Goal: Task Accomplishment & Management: Manage account settings

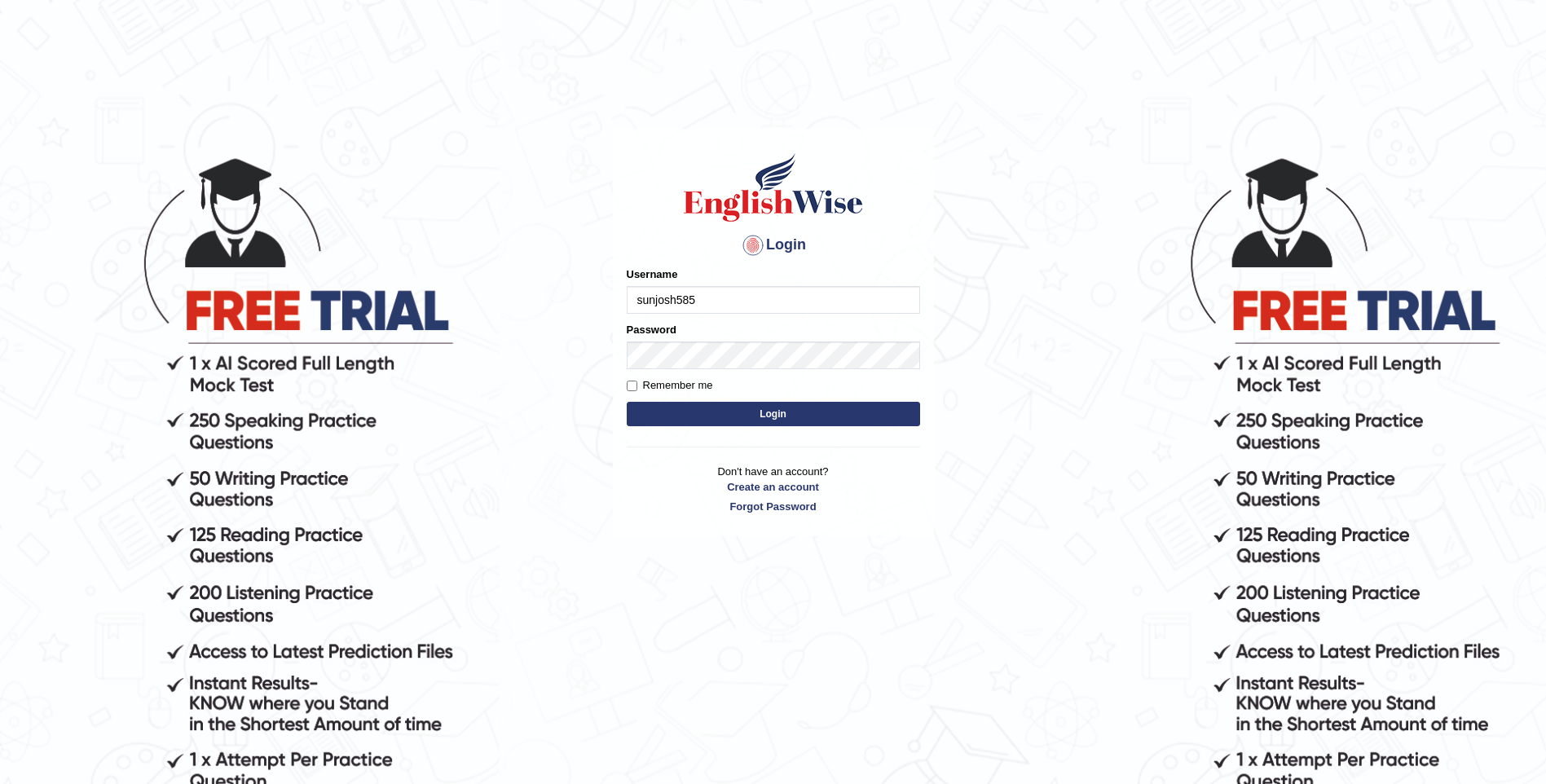
type input "sunjosh585"
click at [738, 332] on div "Password" at bounding box center [773, 345] width 294 height 47
click at [633, 386] on input "Remember me" at bounding box center [632, 386] width 11 height 11
checkbox input "true"
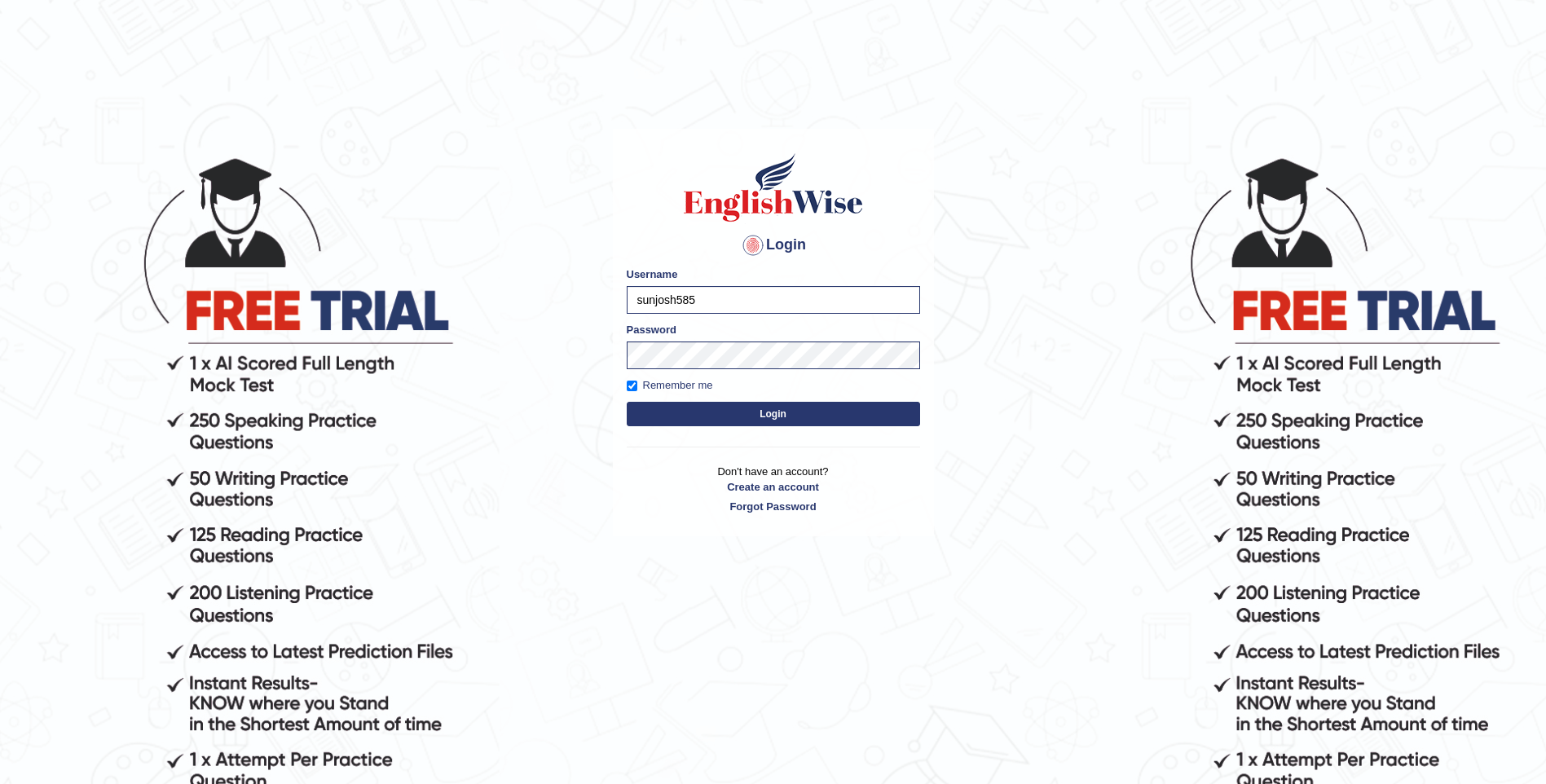
click at [816, 419] on button "Login" at bounding box center [773, 413] width 294 height 25
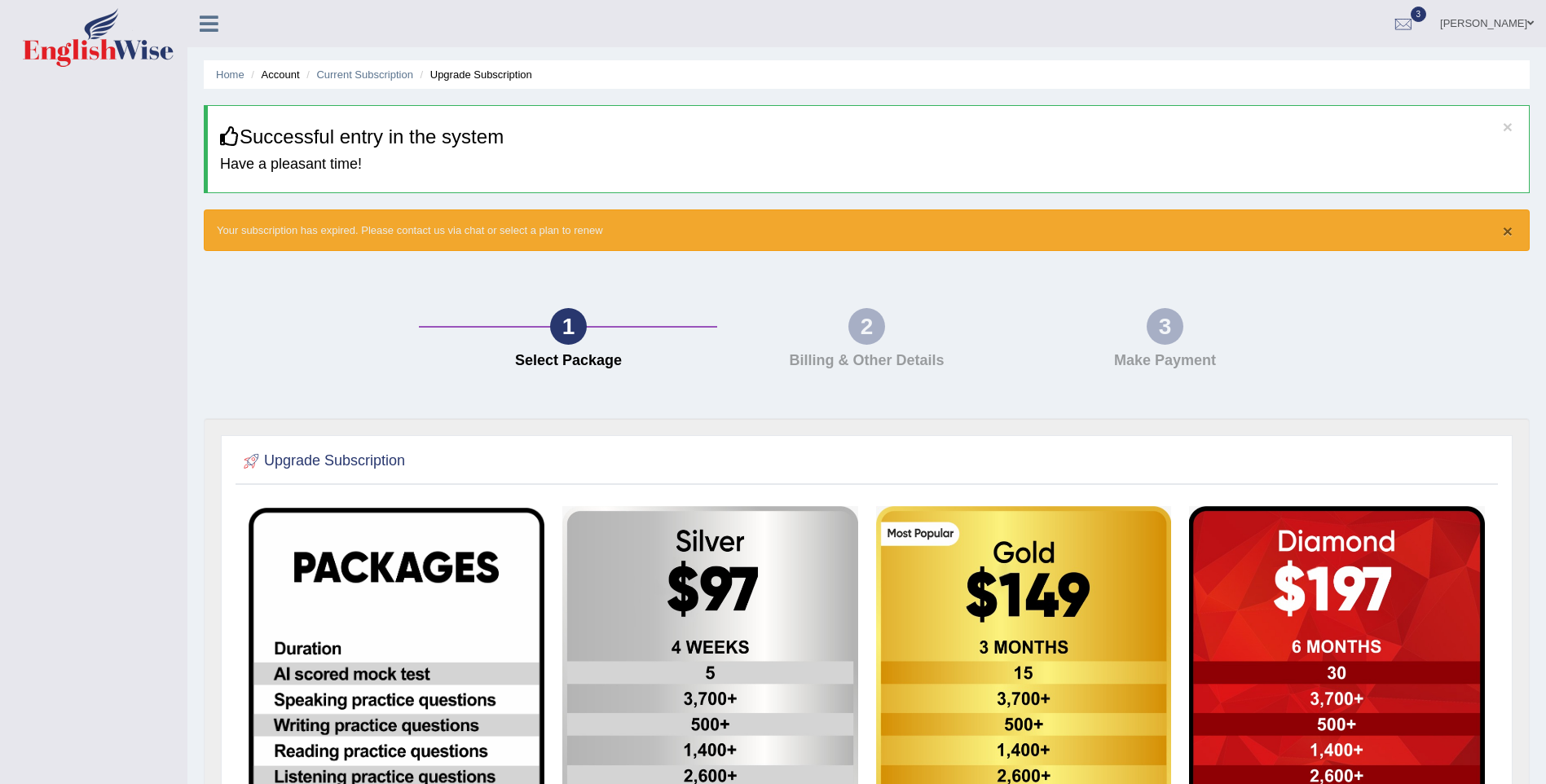
click at [1506, 234] on button "×" at bounding box center [1507, 231] width 10 height 17
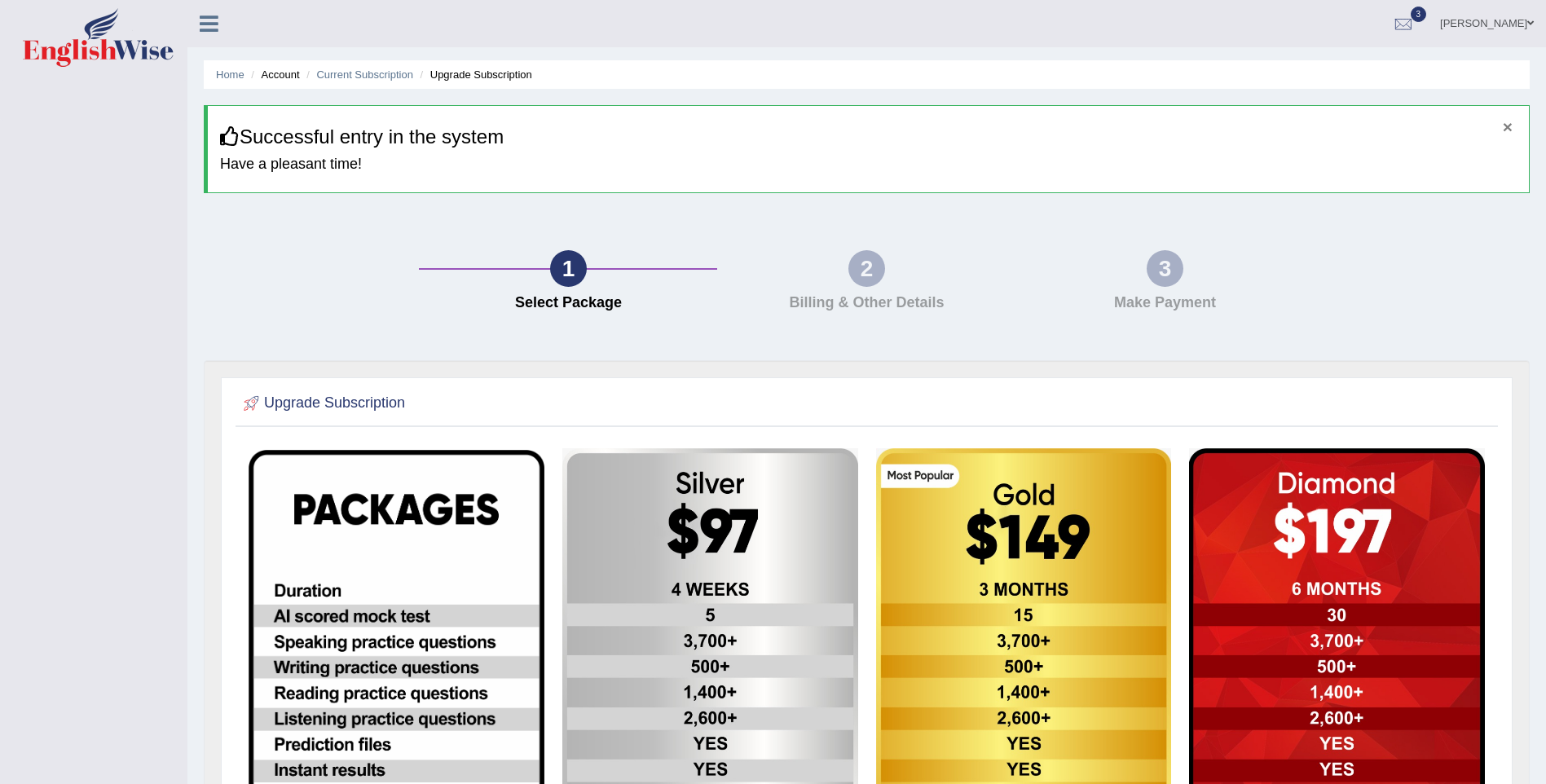
click at [1507, 128] on button "×" at bounding box center [1507, 126] width 10 height 17
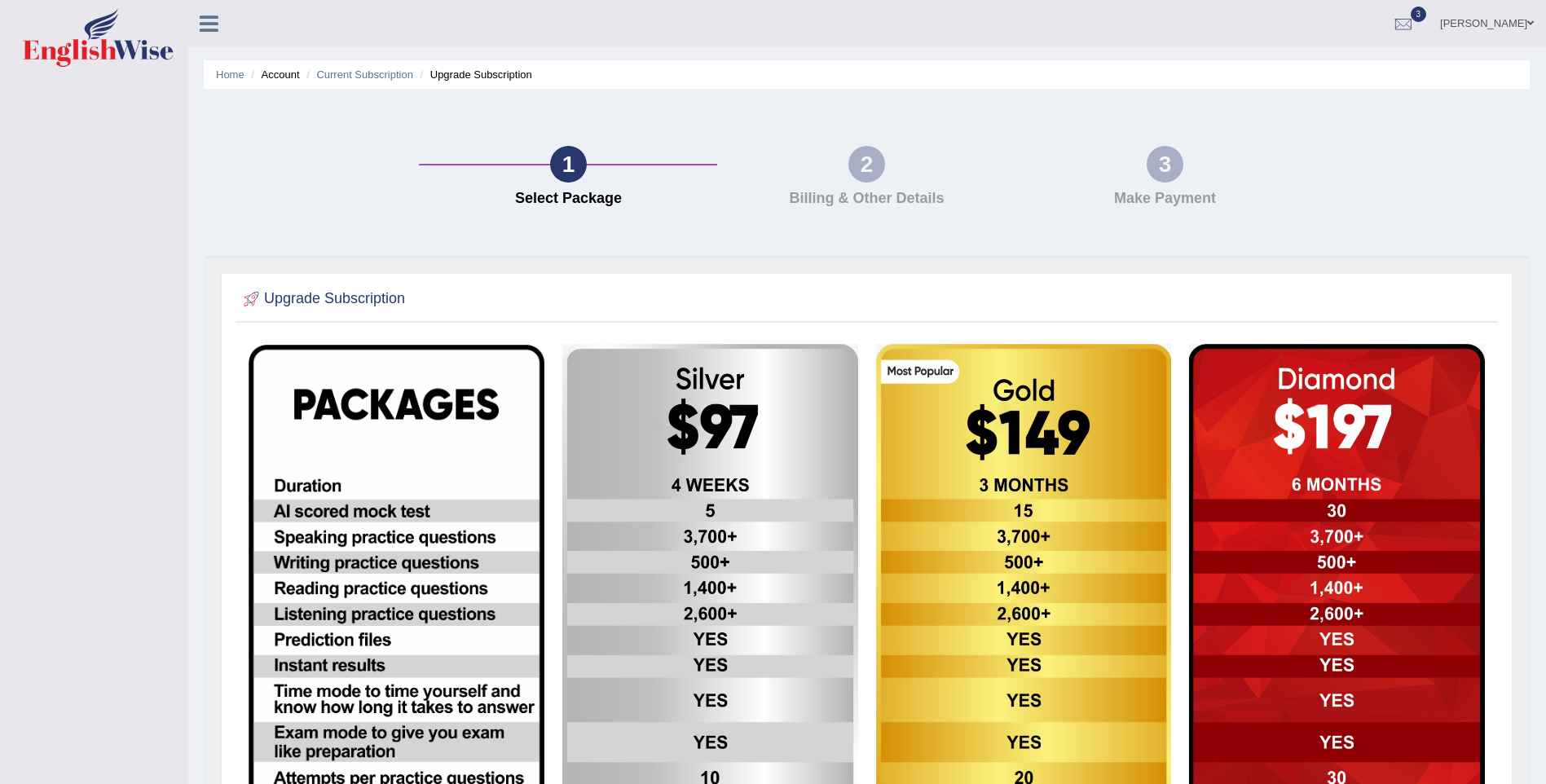
click at [878, 174] on div "2" at bounding box center [867, 164] width 37 height 37
click at [873, 172] on div "2" at bounding box center [867, 164] width 37 height 37
click at [870, 170] on div "2" at bounding box center [867, 164] width 37 height 37
click at [1177, 174] on div "3" at bounding box center [1165, 164] width 37 height 37
click at [878, 171] on div "2" at bounding box center [867, 164] width 37 height 37
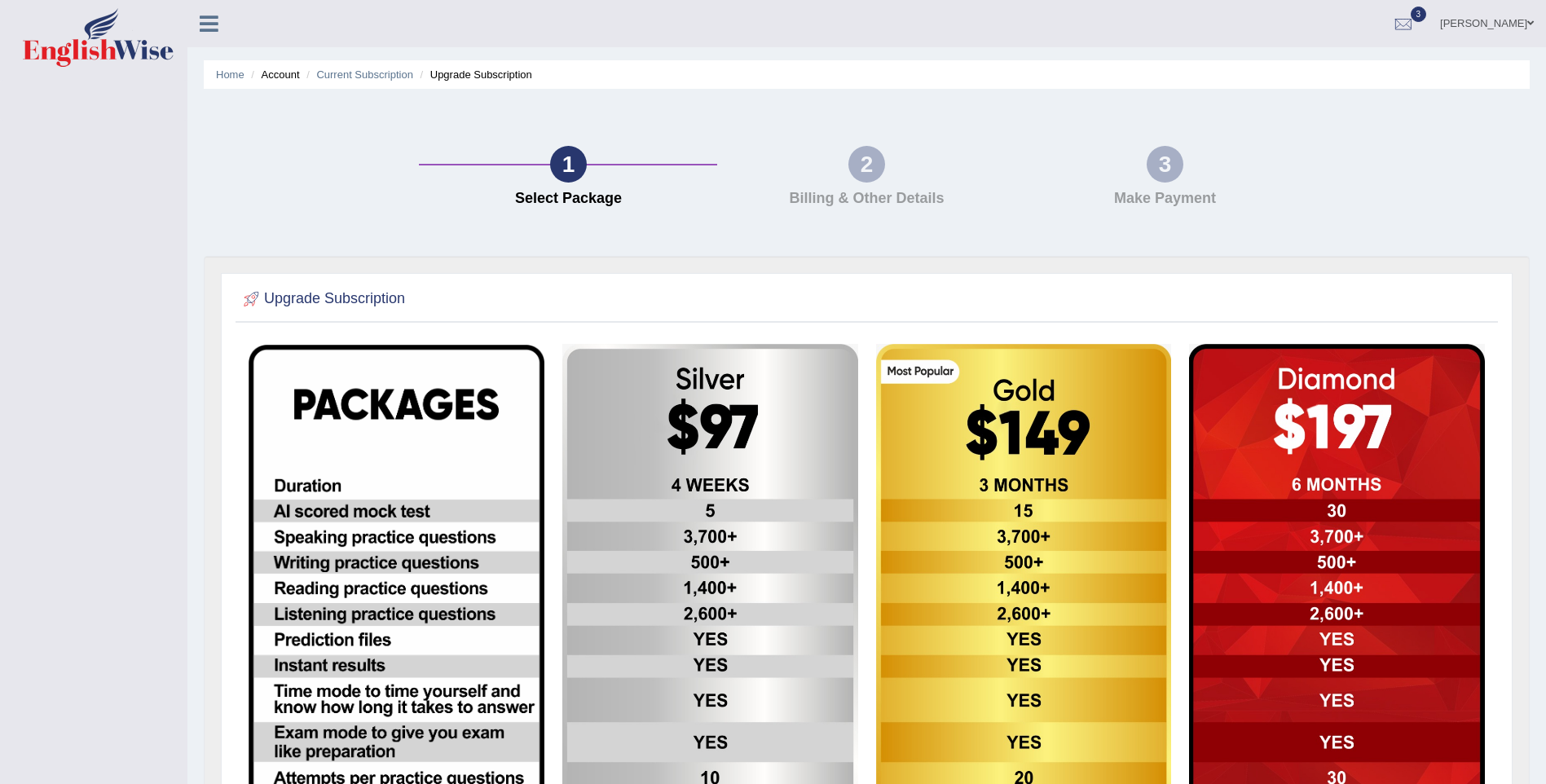
click at [1137, 161] on div "3 Make Payment" at bounding box center [1164, 179] width 298 height 69
click at [478, 75] on li "Upgrade Subscription" at bounding box center [474, 75] width 116 height 16
click at [394, 74] on link "Current Subscription" at bounding box center [364, 74] width 97 height 12
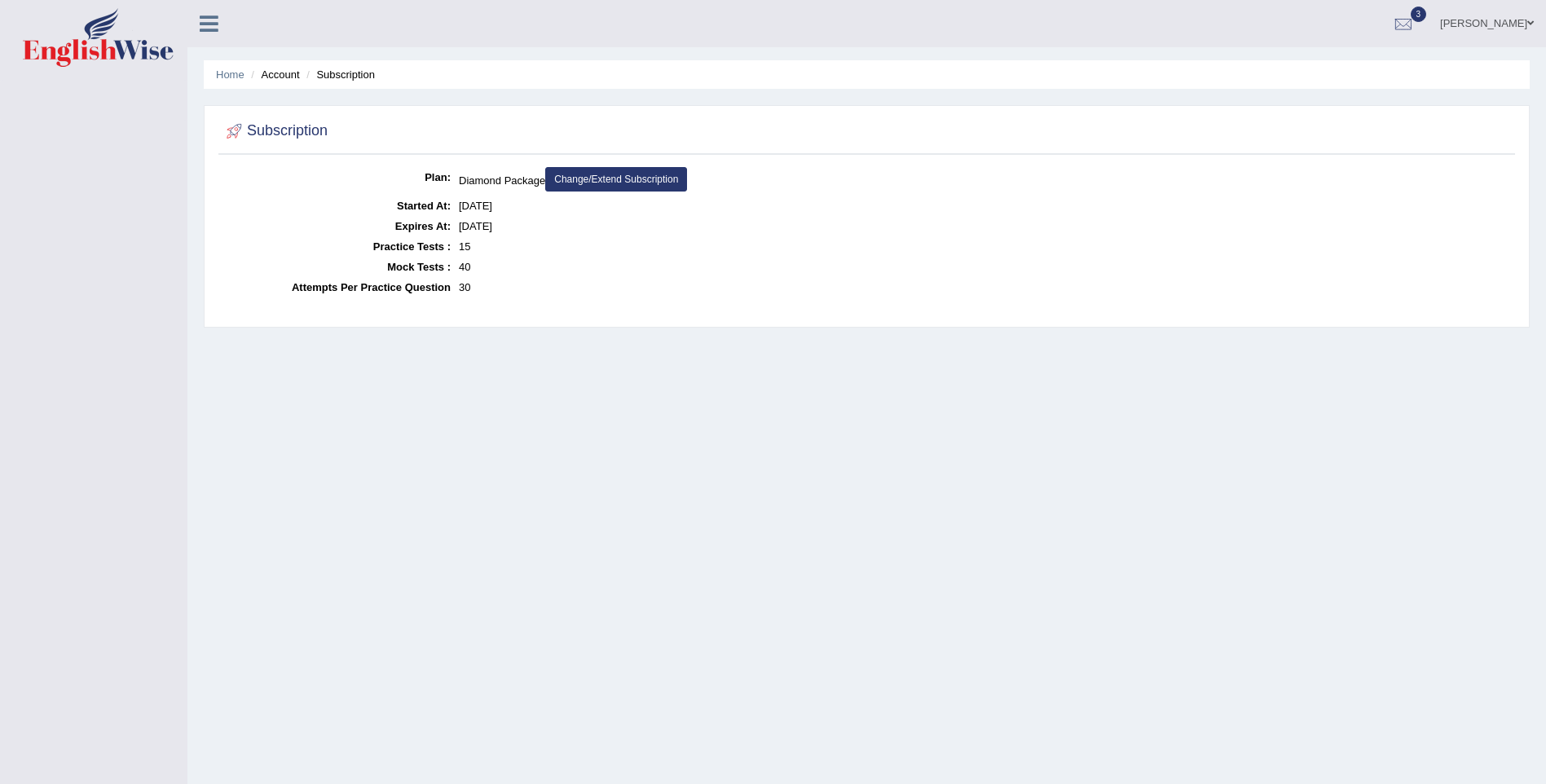
click at [340, 81] on li "Subscription" at bounding box center [338, 75] width 73 height 16
click at [238, 77] on link "Home" at bounding box center [230, 74] width 29 height 12
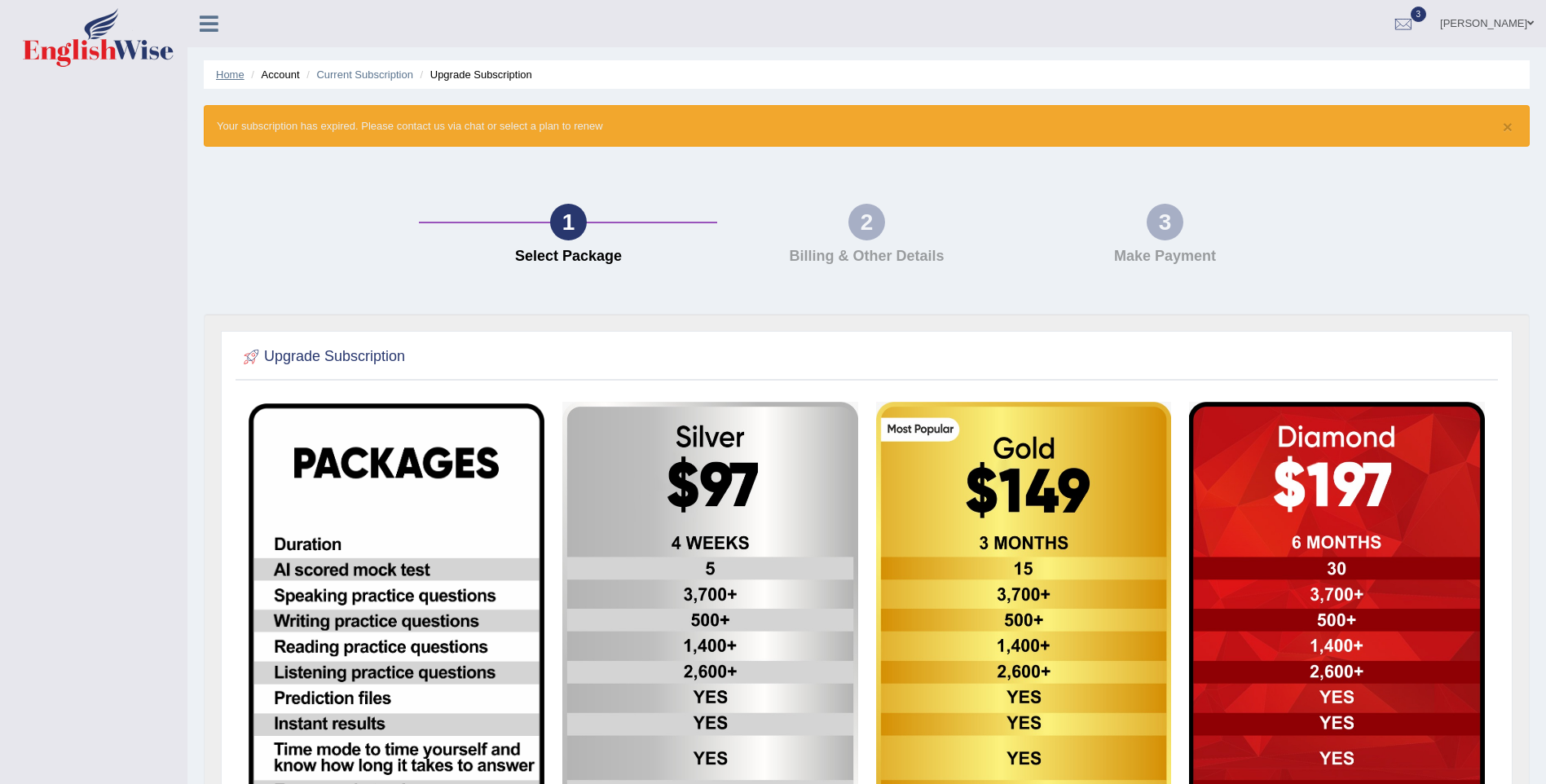
click at [238, 76] on link "Home" at bounding box center [230, 74] width 29 height 12
